Goal: Task Accomplishment & Management: Complete application form

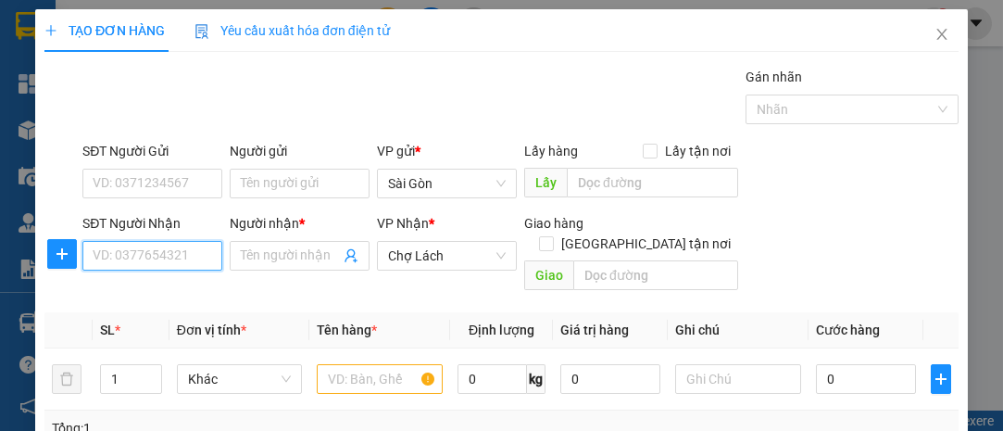
click at [162, 253] on input "SĐT Người Nhận" at bounding box center [152, 256] width 140 height 30
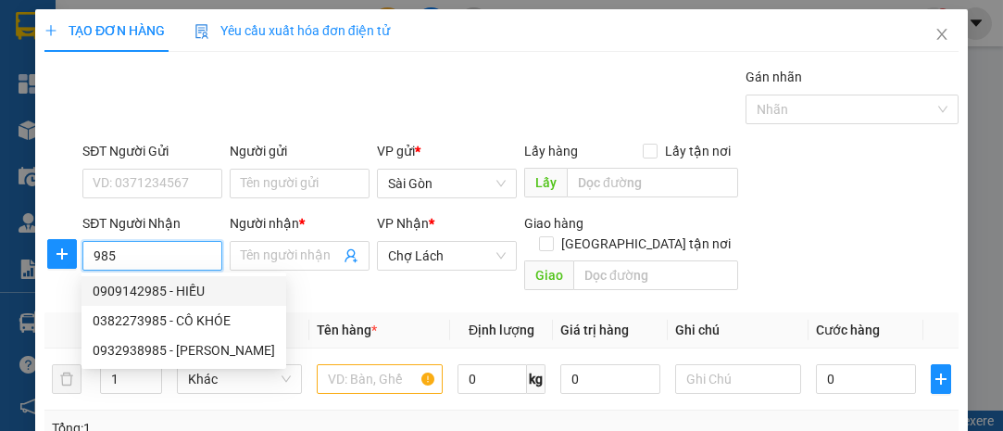
click at [91, 256] on input "985" at bounding box center [152, 256] width 140 height 30
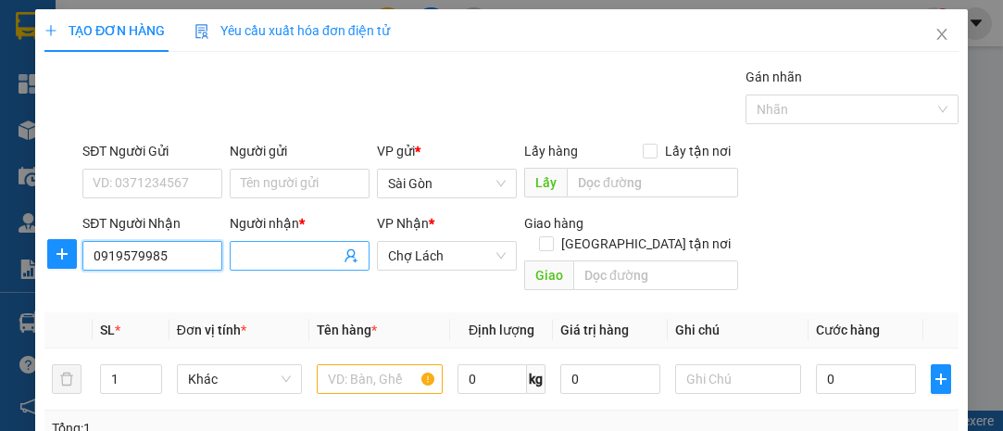
type input "0919579985"
click at [288, 264] on span at bounding box center [300, 256] width 140 height 30
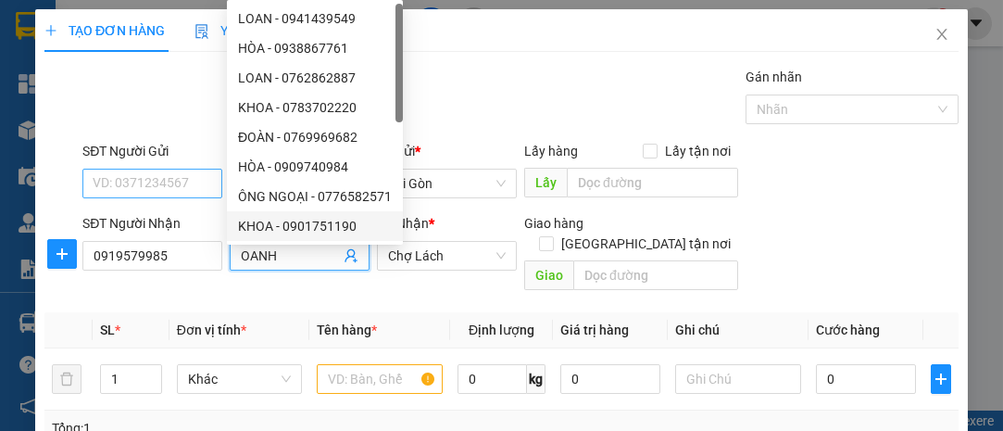
type input "OANH"
click at [168, 187] on input "SĐT Người Gửi" at bounding box center [152, 184] width 140 height 30
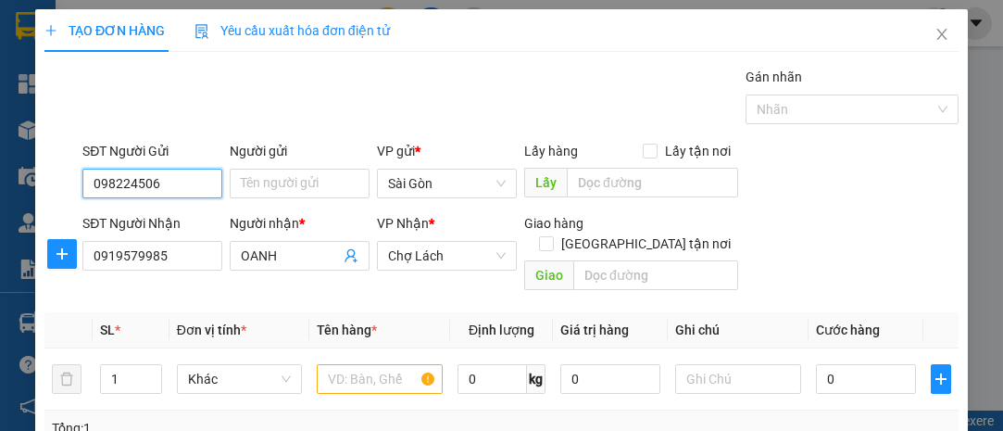
type input "0982245063"
click at [194, 214] on div "0982245063 - 7 TRANG" at bounding box center [161, 218] width 136 height 20
type input "7 TRANG"
type input "0982245063"
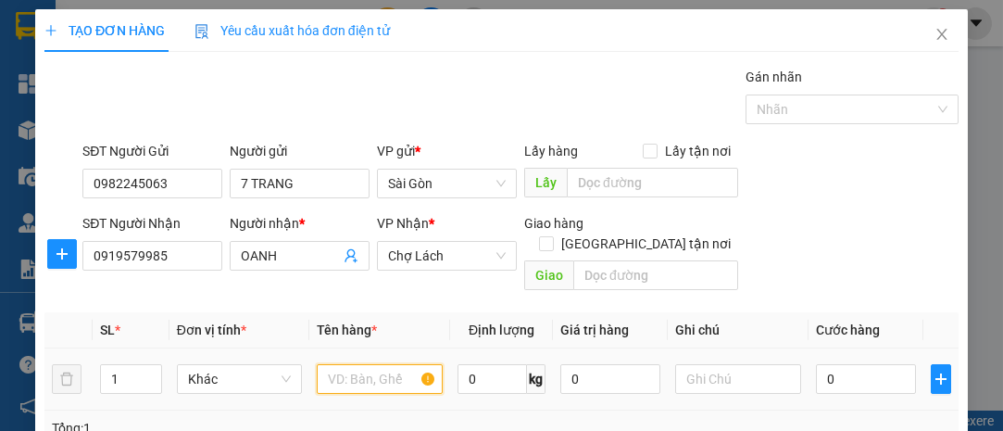
click at [351, 364] on input "text" at bounding box center [380, 379] width 126 height 30
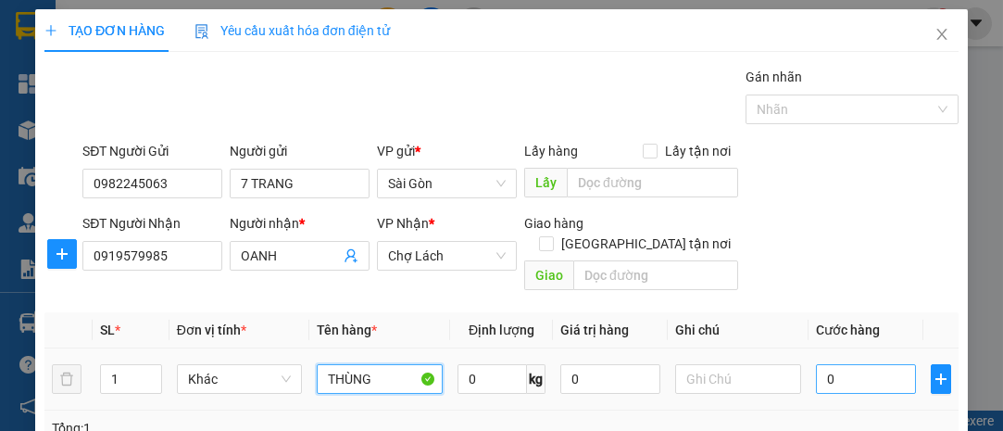
type input "THÙNG"
click at [864, 364] on input "0" at bounding box center [866, 379] width 100 height 30
type input "003"
type input "3"
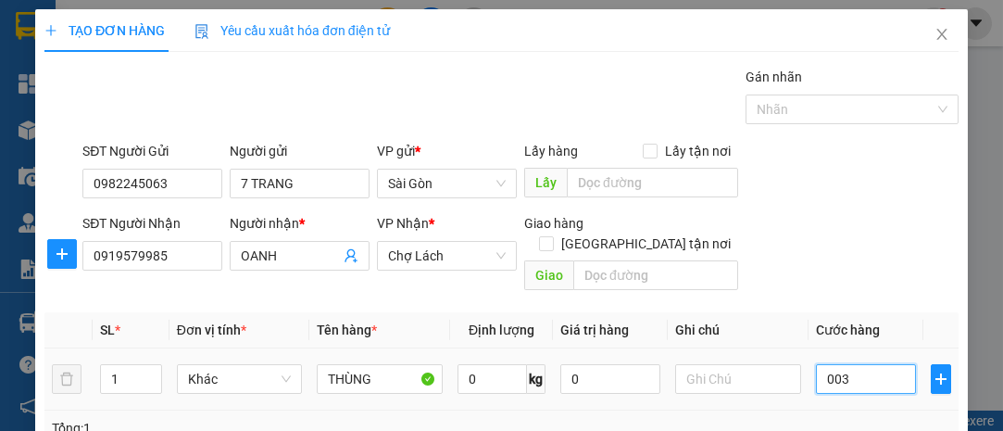
type input "0.030"
type input "30"
type input "0.030"
type input "30"
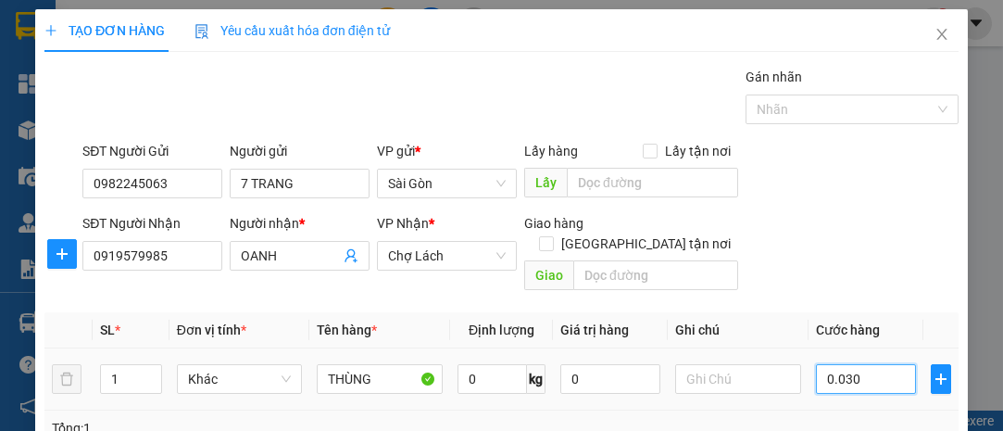
type input "30"
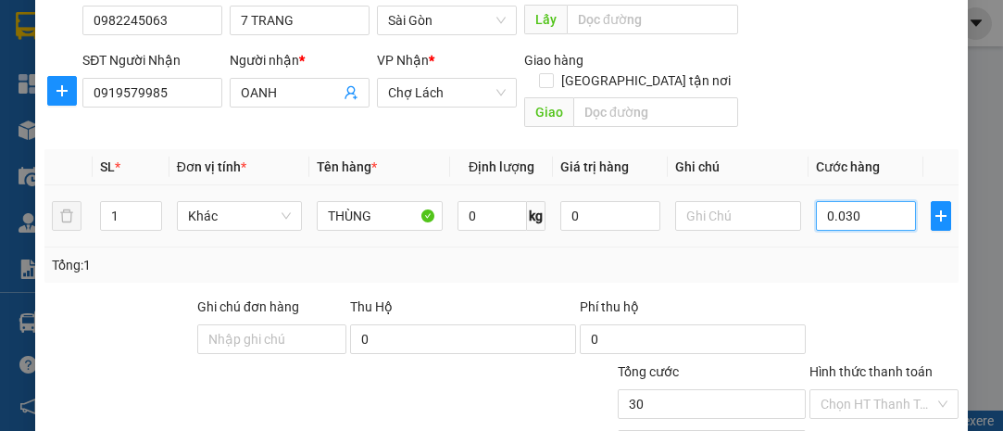
scroll to position [169, 0]
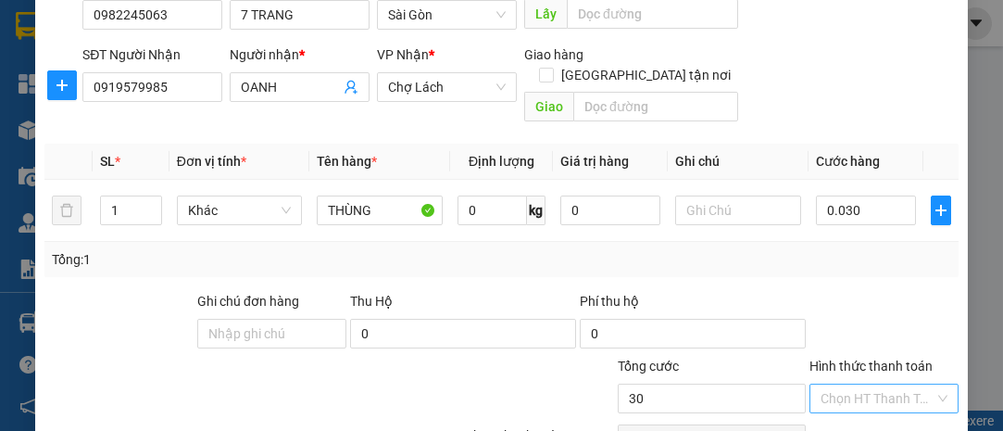
type input "30.000"
click at [858, 384] on input "Hình thức thanh toán" at bounding box center [878, 398] width 114 height 28
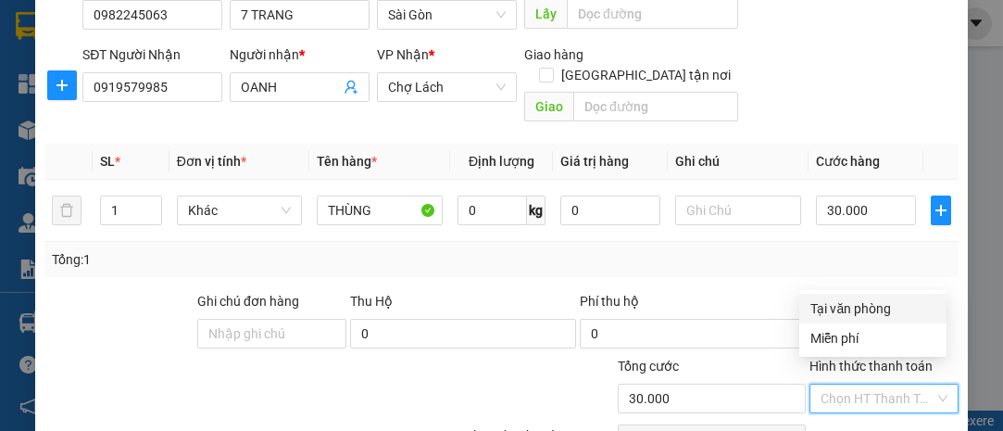
click at [828, 306] on div "Tại văn phòng" at bounding box center [872, 308] width 125 height 20
type input "0"
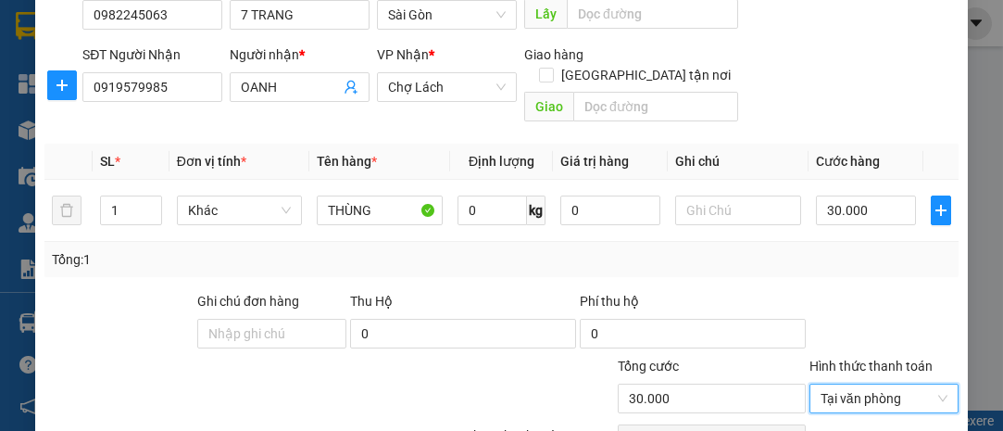
scroll to position [251, 0]
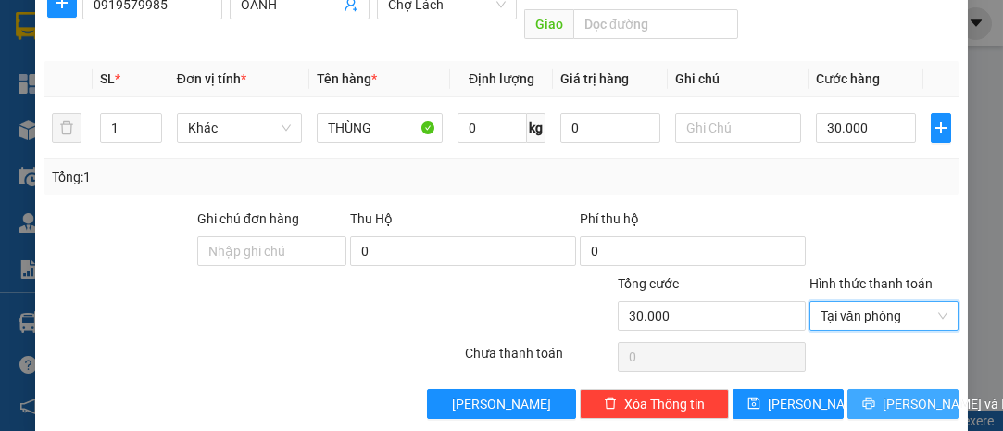
click at [896, 394] on span "[PERSON_NAME] và In" at bounding box center [948, 404] width 130 height 20
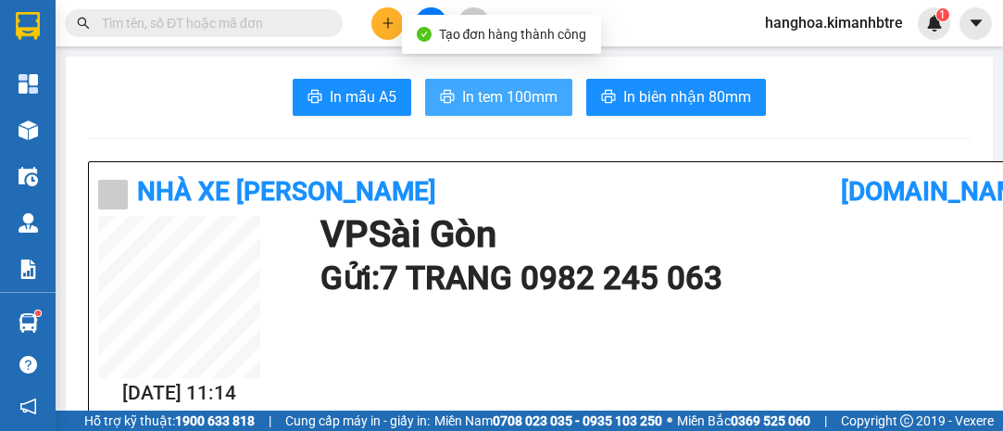
click at [534, 105] on span "In tem 100mm" at bounding box center [509, 96] width 95 height 23
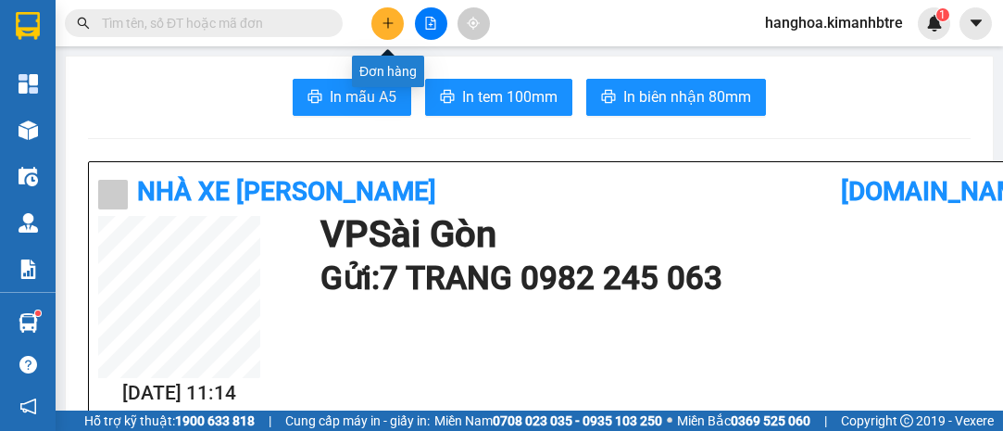
click at [382, 22] on icon "plus" at bounding box center [387, 22] width 10 height 1
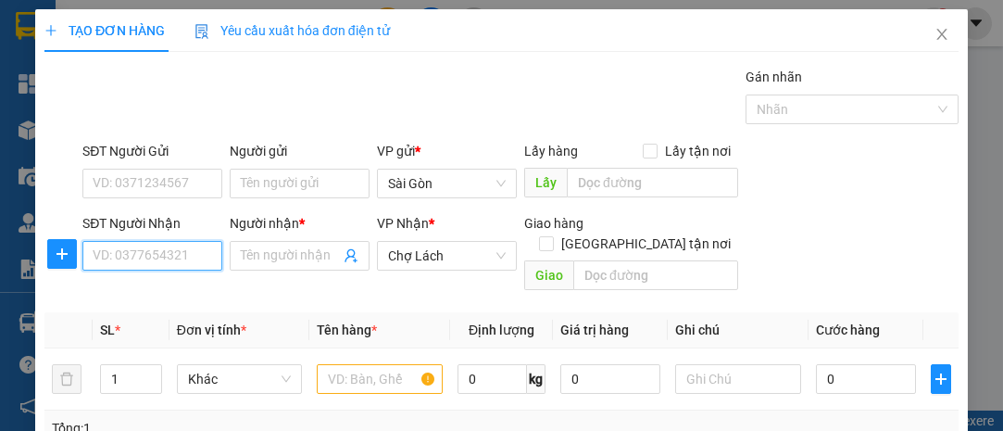
click at [172, 254] on input "SĐT Người Nhận" at bounding box center [152, 256] width 140 height 30
type input "0905261359"
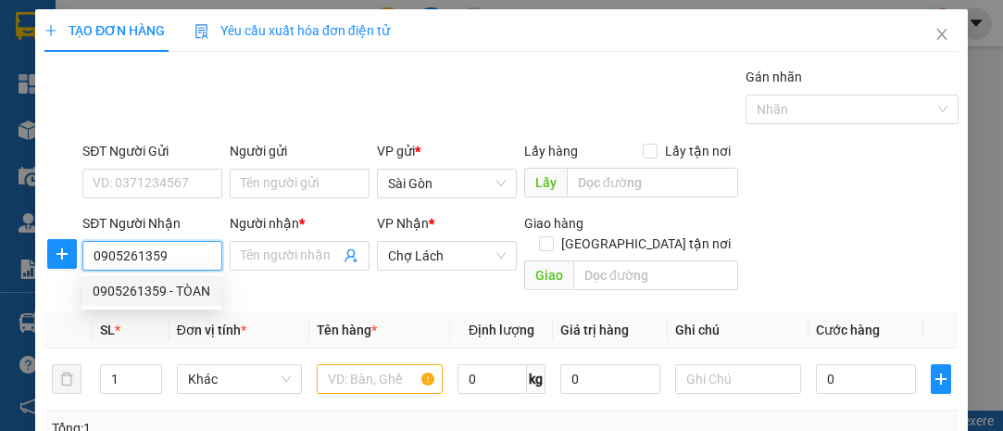
click at [141, 288] on div "0905261359 - TÒAN" at bounding box center [152, 291] width 118 height 20
type input "TÒAN"
type input "6 RI"
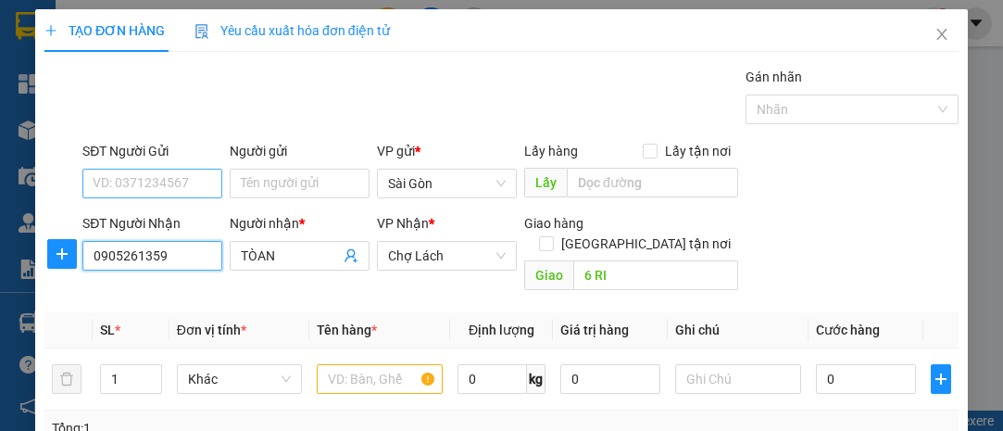
type input "0905261359"
click at [153, 177] on input "SĐT Người Gửi" at bounding box center [152, 184] width 140 height 30
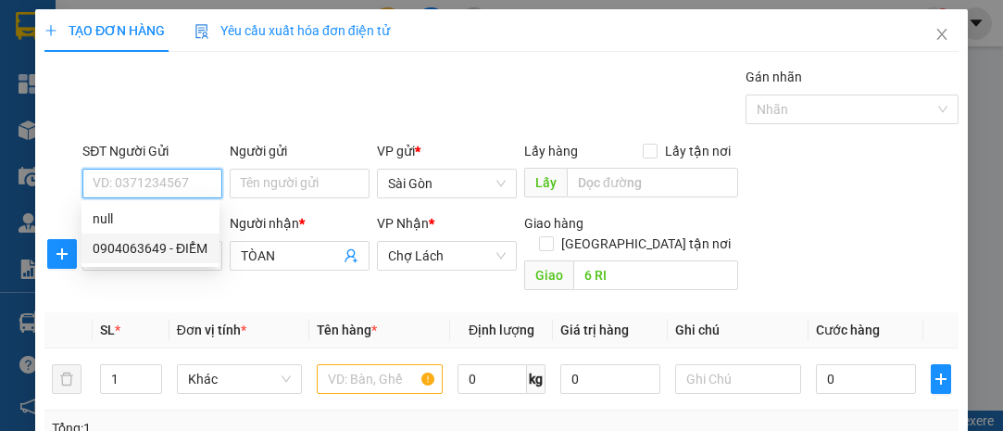
click at [174, 249] on div "0904063649 - ĐIỂM" at bounding box center [151, 248] width 116 height 20
type input "0904063649"
type input "ĐIỂM"
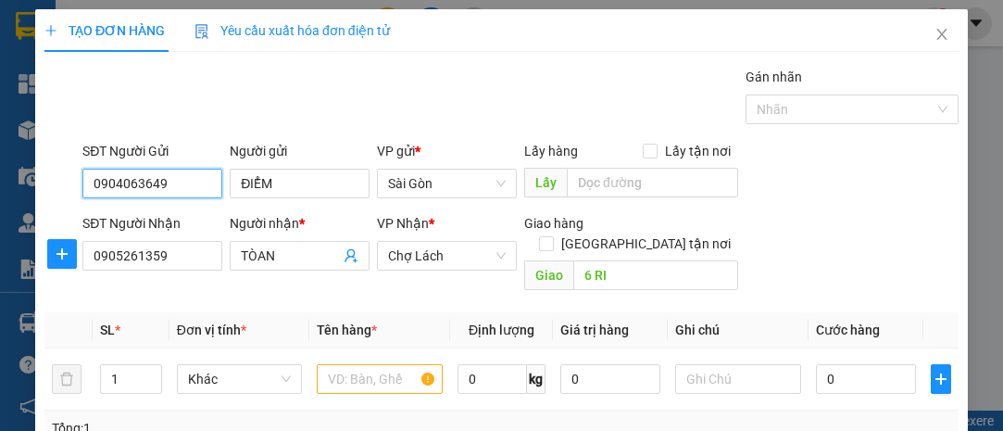
drag, startPoint x: 172, startPoint y: 182, endPoint x: 37, endPoint y: 175, distance: 135.4
click at [37, 175] on div "TẠO ĐƠN HÀNG Yêu cầu xuất hóa đơn điện tử Transit Pickup Surcharge Ids Transit …" at bounding box center [501, 346] width 933 height 674
type input "0938389442"
drag, startPoint x: 242, startPoint y: 181, endPoint x: 199, endPoint y: 179, distance: 42.6
click at [201, 179] on div "SĐT Người Gửi 0938389442 0938389442 Người gửi ĐIỂM VP gửi * [PERSON_NAME] Lấy h…" at bounding box center [520, 173] width 883 height 65
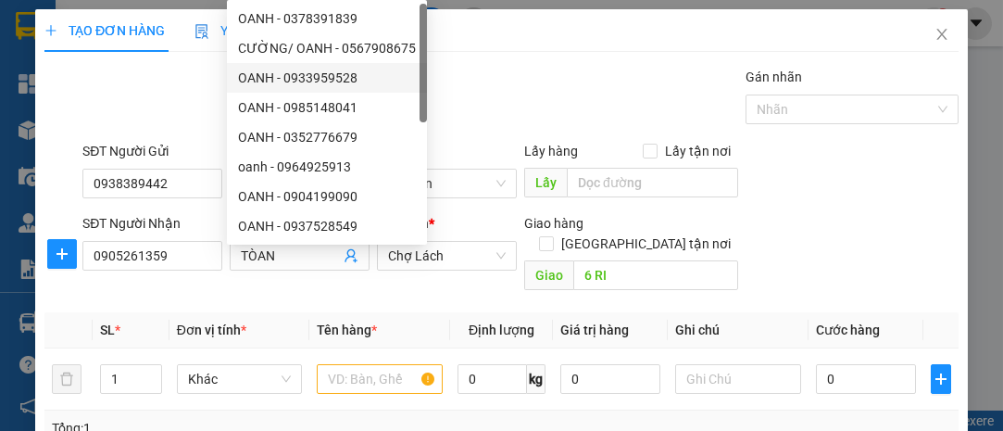
type input "DIỄM"
click at [467, 80] on div "Gán nhãn Nhãn" at bounding box center [520, 99] width 883 height 65
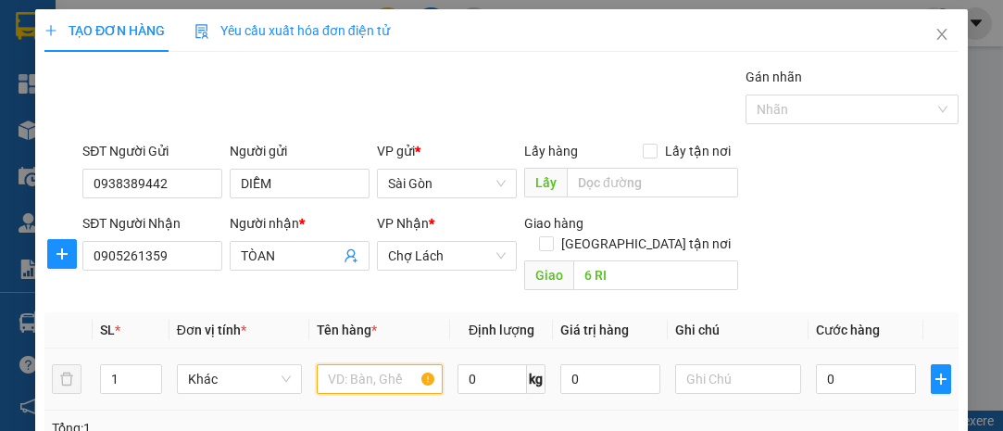
click at [351, 364] on input "text" at bounding box center [380, 379] width 126 height 30
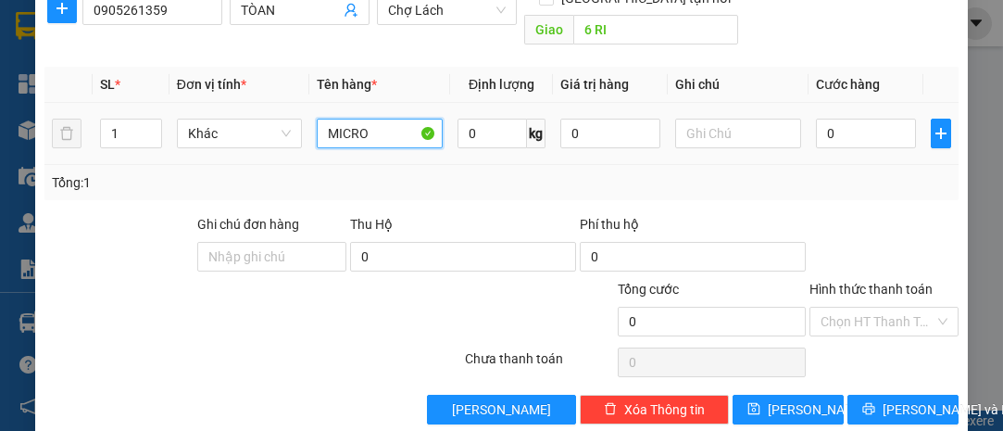
scroll to position [251, 0]
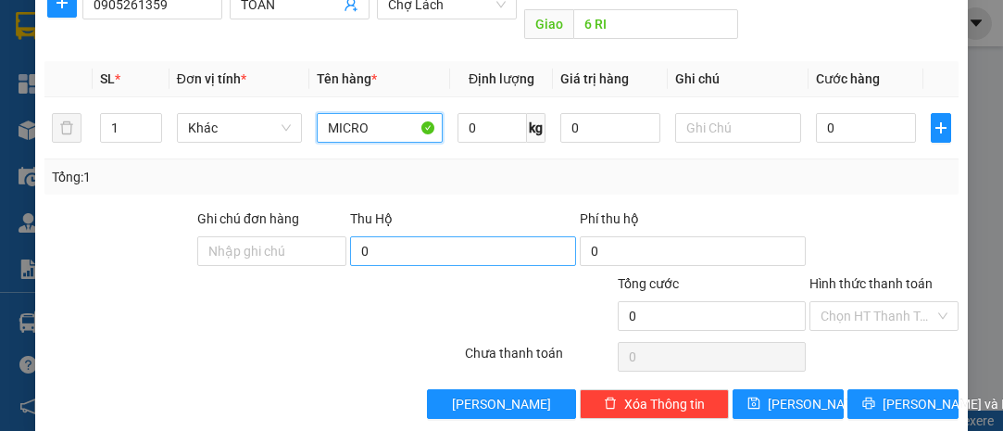
type input "MICRO"
click at [418, 236] on input "0" at bounding box center [463, 251] width 226 height 30
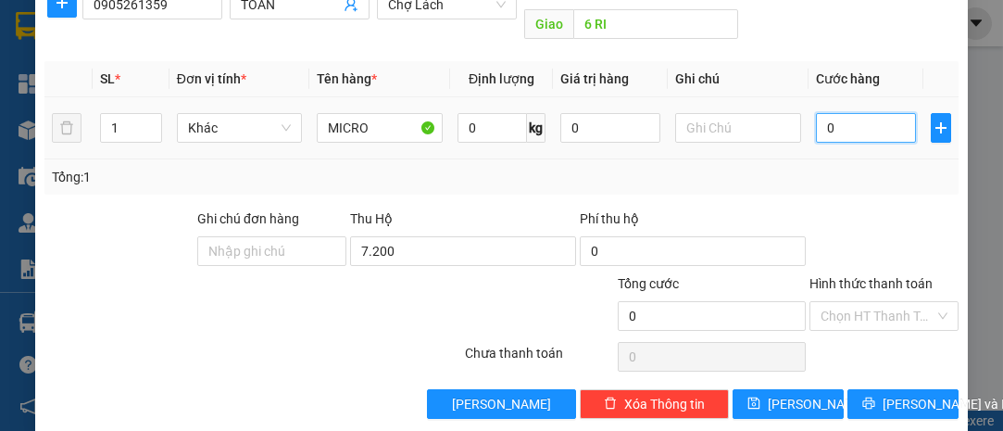
click at [838, 113] on input "0" at bounding box center [866, 128] width 100 height 30
type input "7.200.000"
type input "007"
type input "7"
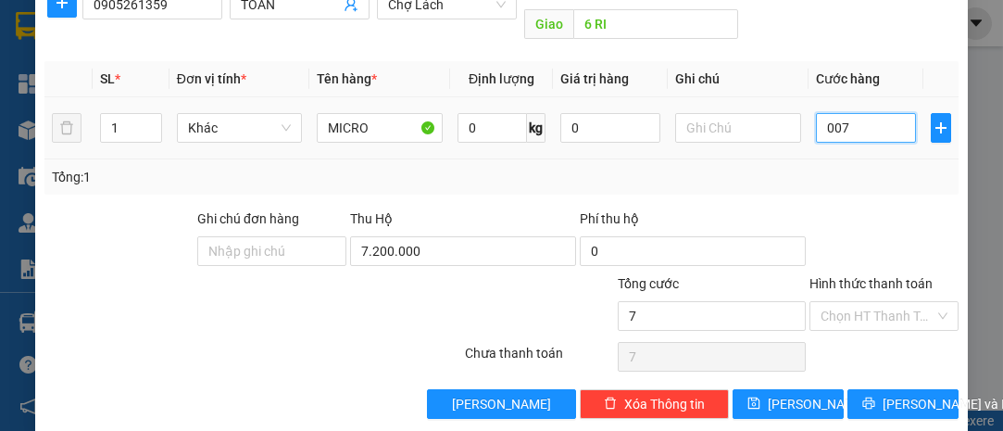
type input "0.070"
type input "70"
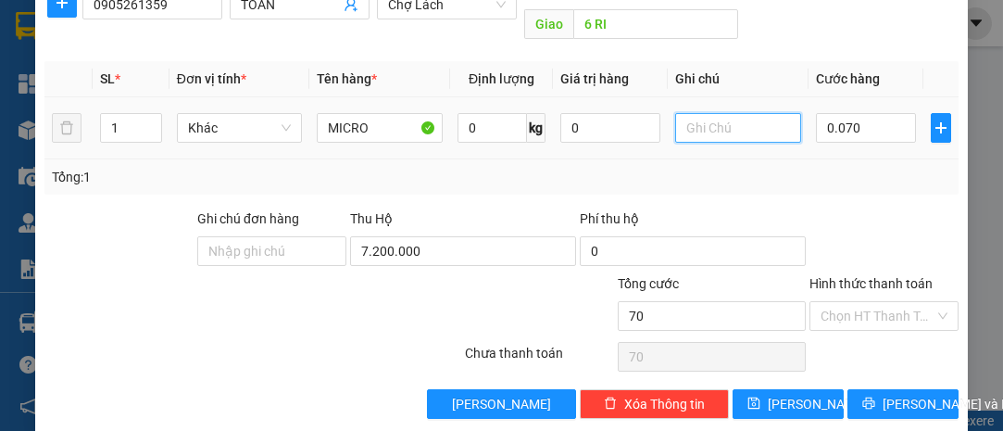
click at [696, 113] on input "text" at bounding box center [738, 128] width 126 height 30
type input "70.000"
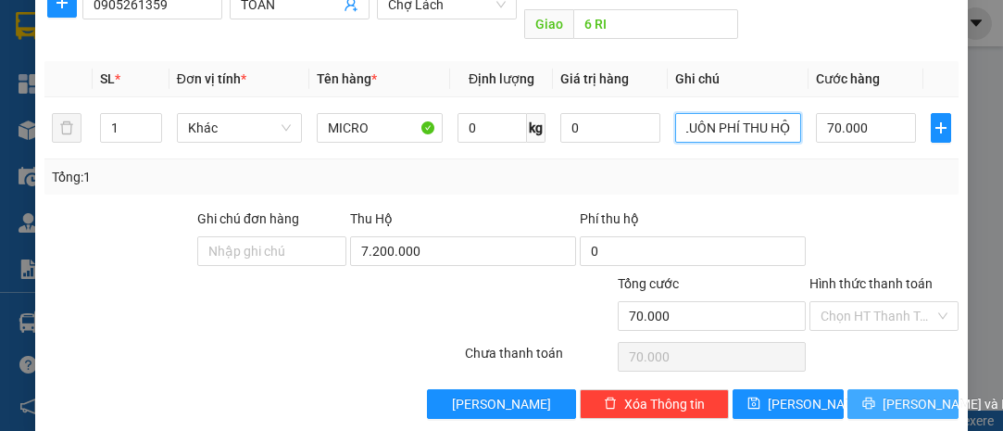
type input "LUÔN PHÍ THU HỘ"
click at [897, 394] on span "[PERSON_NAME] và In" at bounding box center [948, 404] width 130 height 20
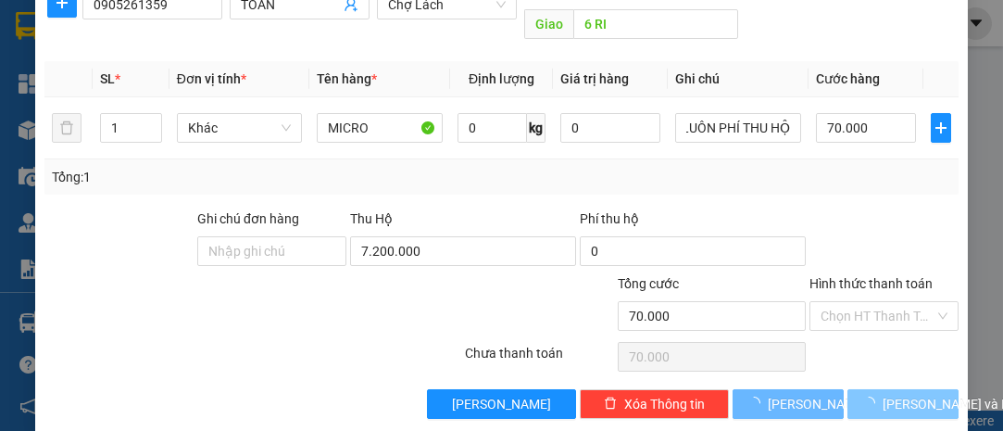
scroll to position [0, 0]
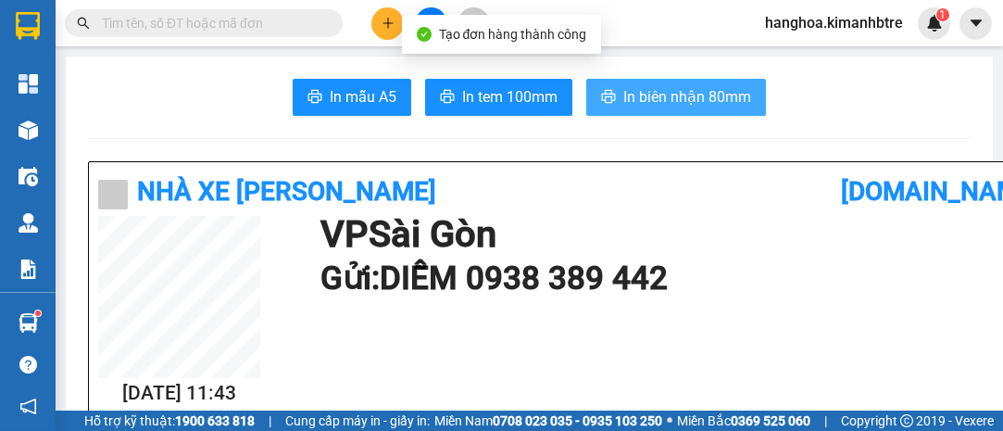
click at [683, 87] on span "In biên nhận 80mm" at bounding box center [687, 96] width 128 height 23
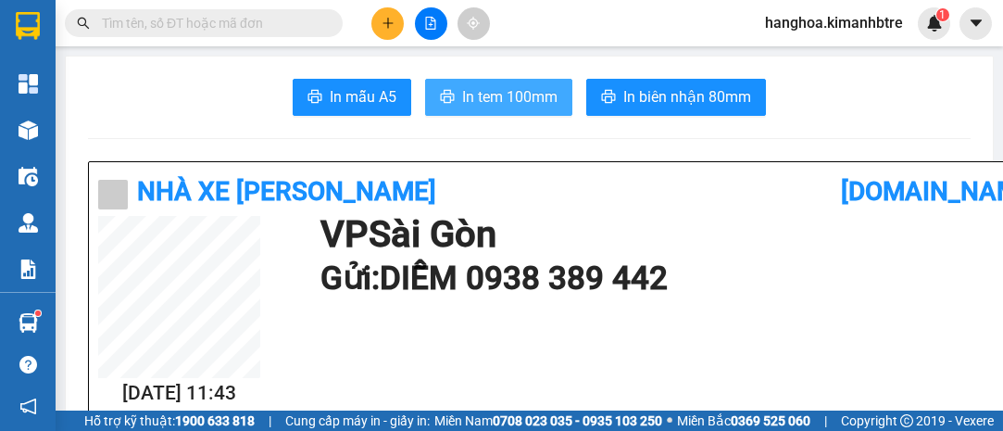
click at [518, 96] on span "In tem 100mm" at bounding box center [509, 96] width 95 height 23
